Goal: Navigation & Orientation: Find specific page/section

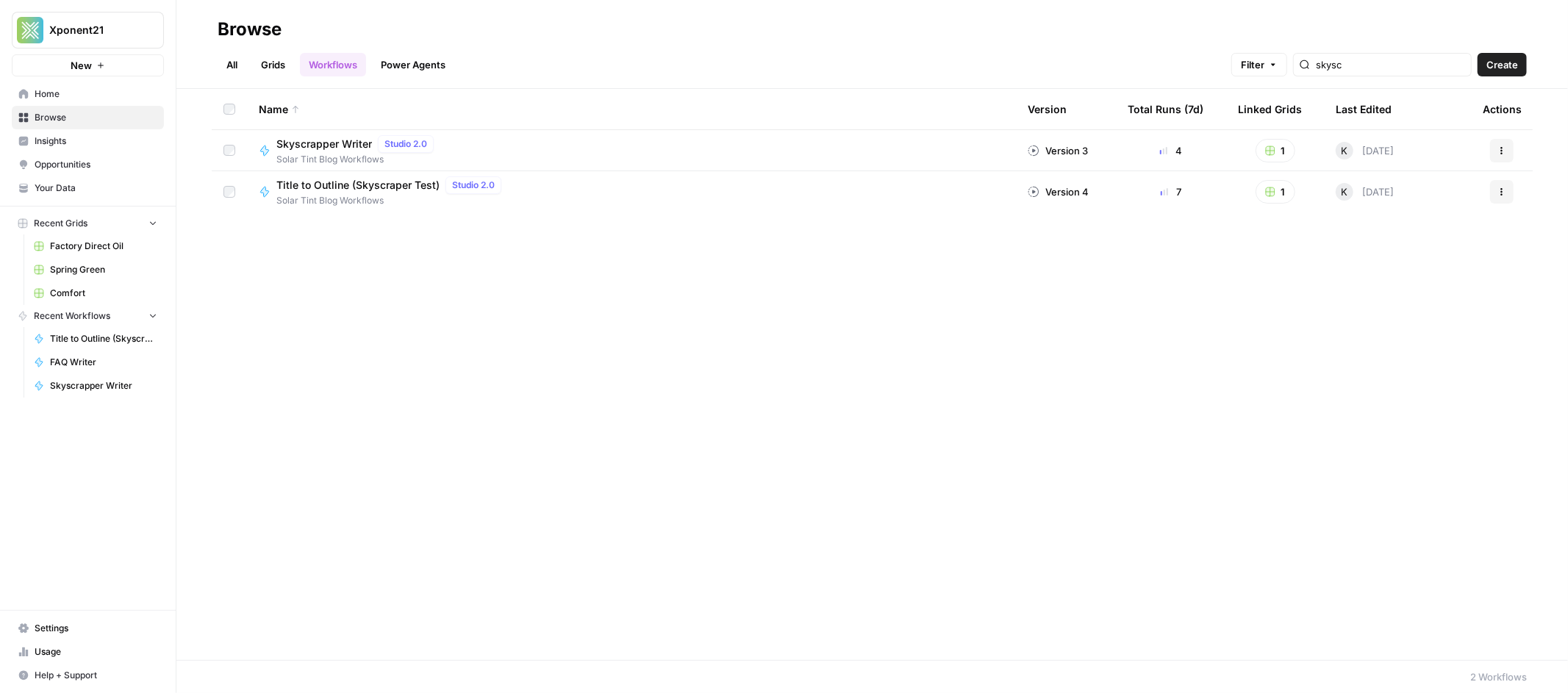
click at [82, 268] on span "Spring Green" at bounding box center [103, 270] width 107 height 13
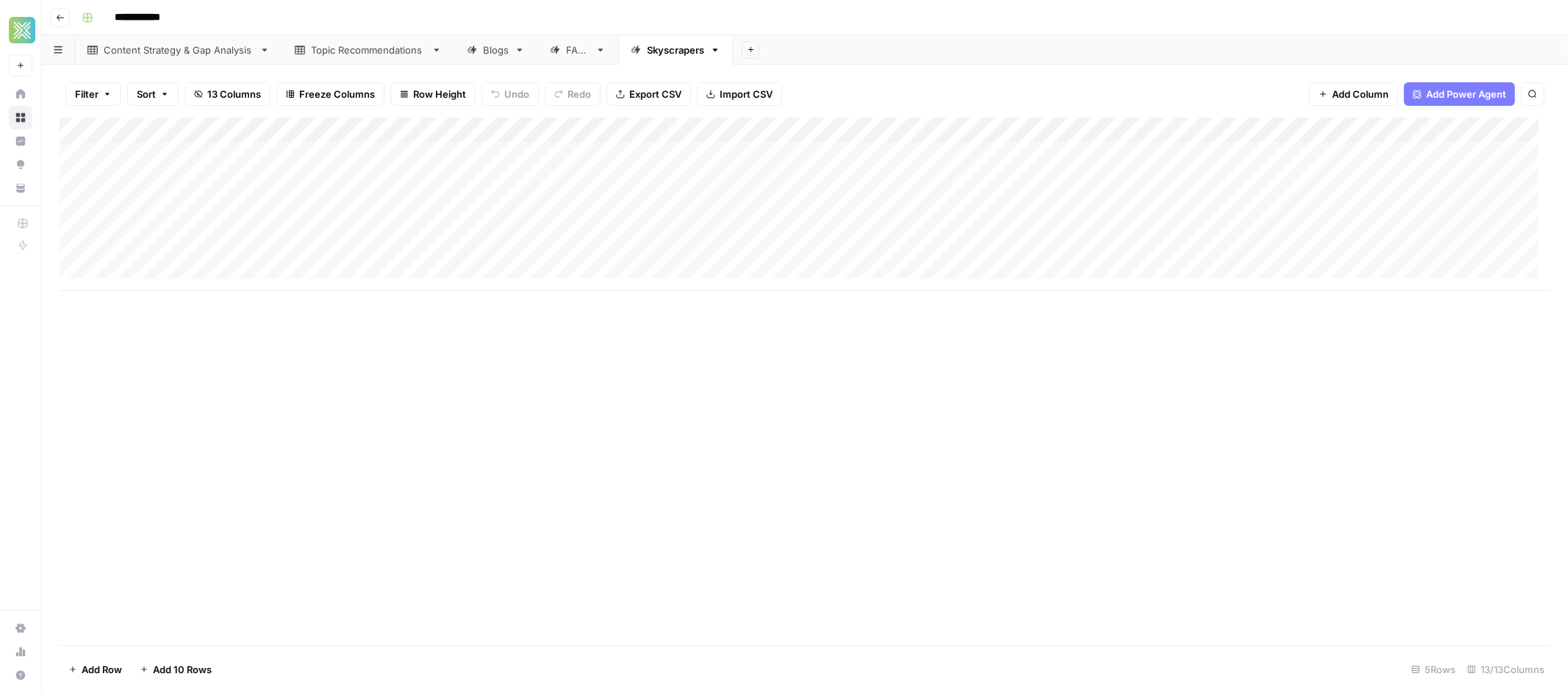
click at [493, 59] on link "Blogs" at bounding box center [495, 50] width 83 height 30
click at [581, 54] on div "FAQs" at bounding box center [577, 50] width 23 height 15
click at [1203, 177] on div "Add Column" at bounding box center [804, 179] width 1491 height 124
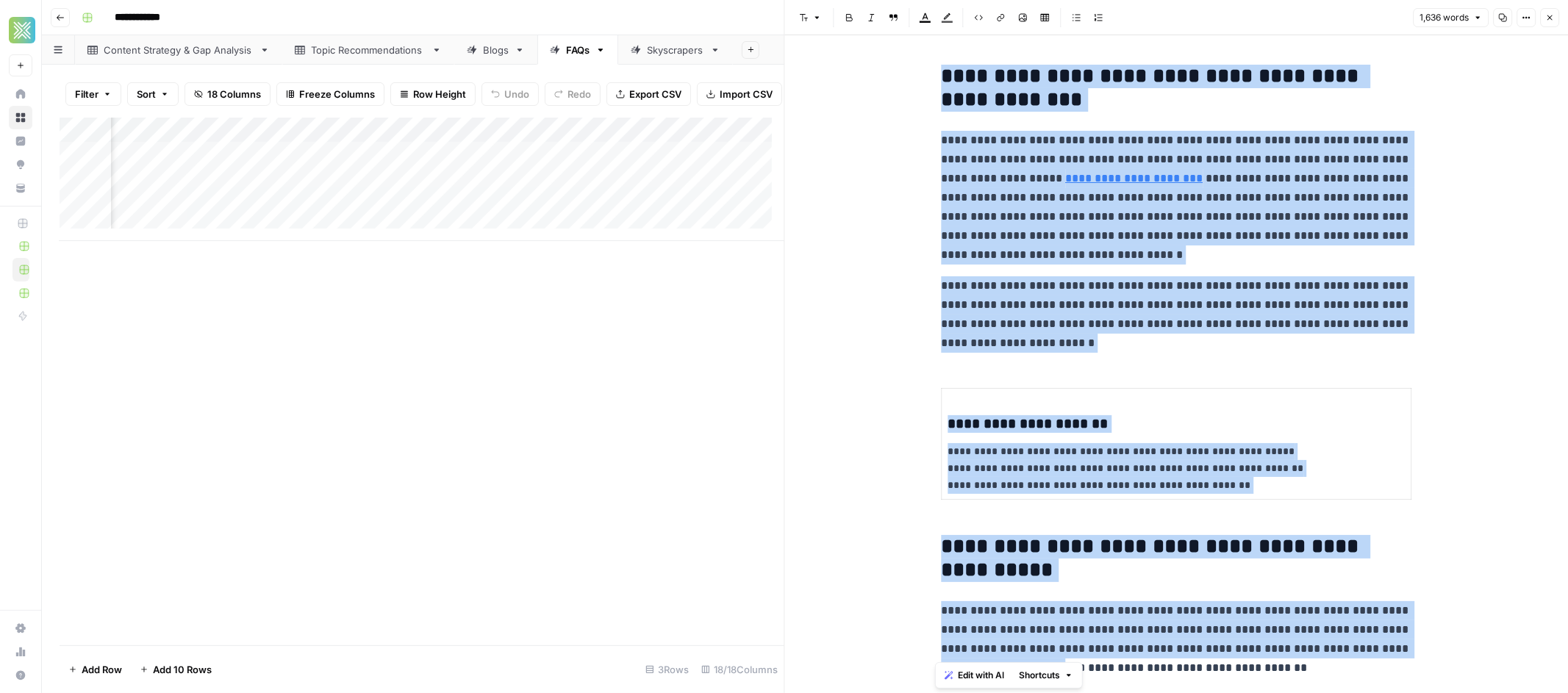
drag, startPoint x: 962, startPoint y: 86, endPoint x: 1430, endPoint y: 581, distance: 681.2
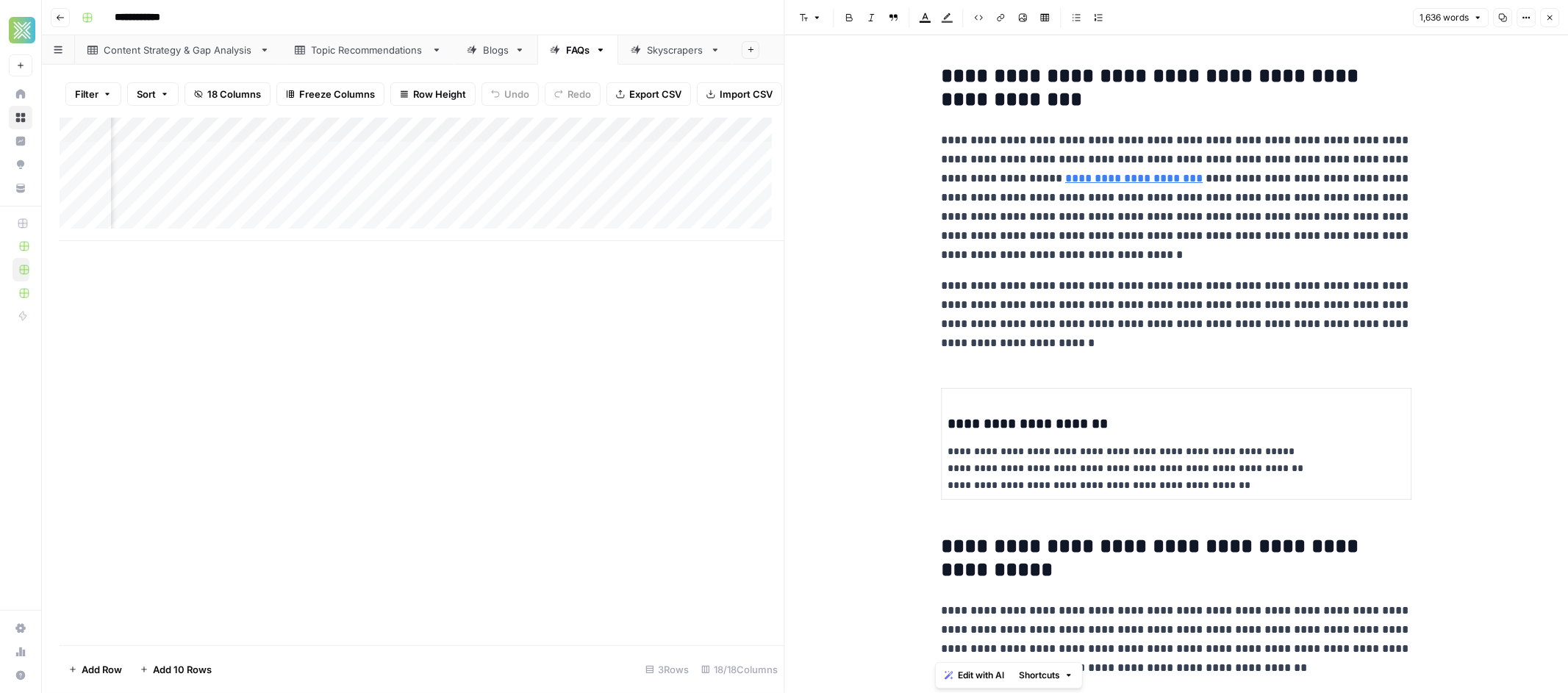
click at [608, 343] on div "Add Column" at bounding box center [422, 381] width 724 height 528
click at [501, 47] on div "Blogs" at bounding box center [496, 50] width 26 height 15
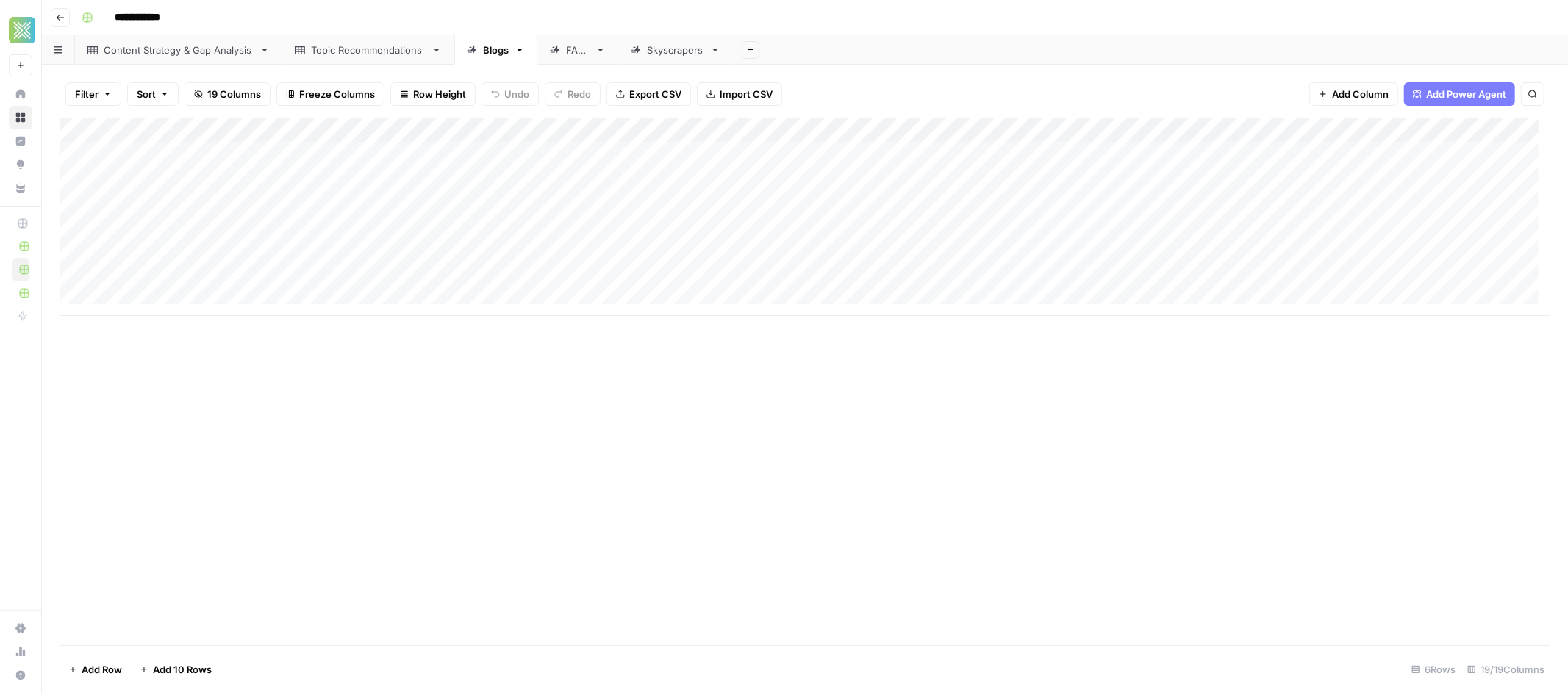
click at [565, 50] on div "FAQs" at bounding box center [569, 50] width 40 height 15
